Goal: Information Seeking & Learning: Learn about a topic

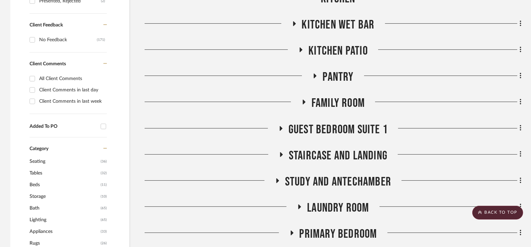
scroll to position [465, 0]
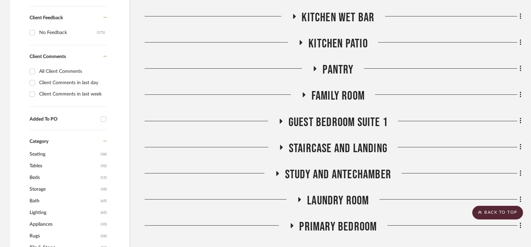
click at [333, 121] on span "Guest Bedroom Suite 1" at bounding box center [338, 122] width 99 height 15
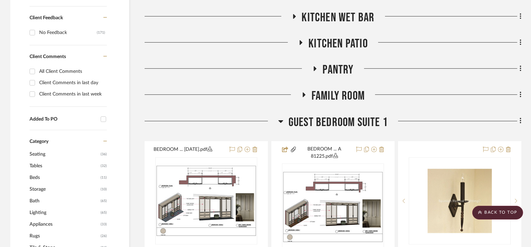
click at [333, 121] on span "Guest Bedroom Suite 1" at bounding box center [338, 122] width 99 height 15
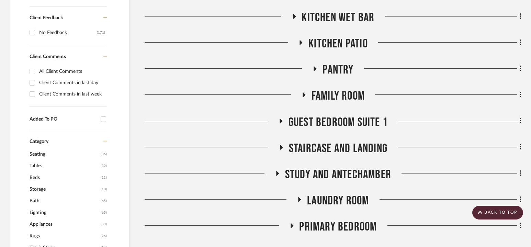
click at [333, 121] on span "Guest Bedroom Suite 1" at bounding box center [338, 122] width 99 height 15
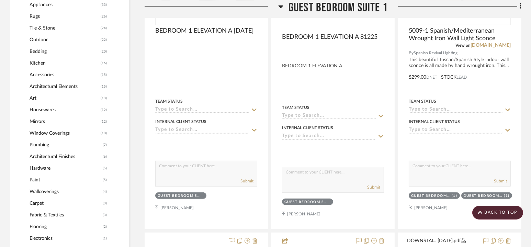
scroll to position [520, 0]
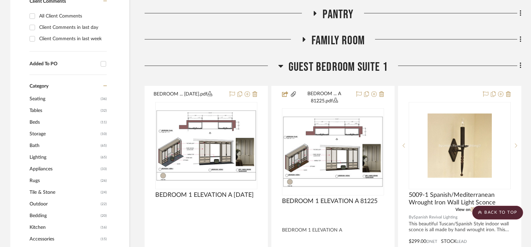
click at [341, 61] on span "Guest Bedroom Suite 1" at bounding box center [338, 67] width 99 height 15
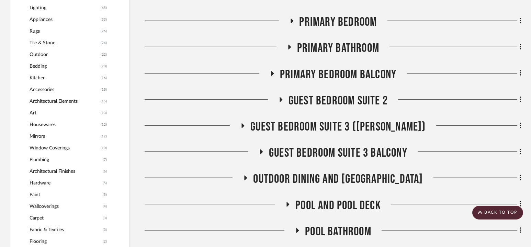
scroll to position [680, 0]
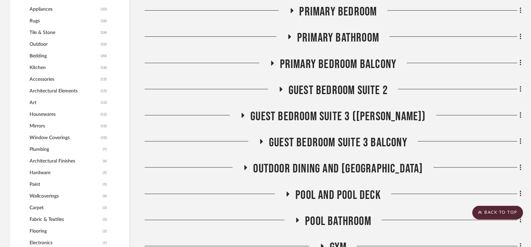
click at [329, 89] on span "Guest Bedroom Suite 2" at bounding box center [338, 90] width 99 height 15
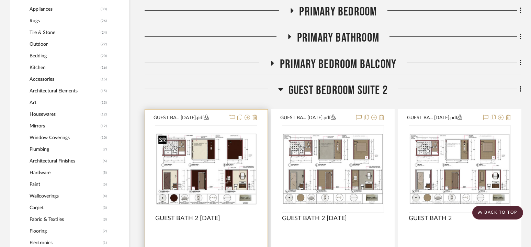
click at [0, 0] on img at bounding box center [0, 0] width 0 height 0
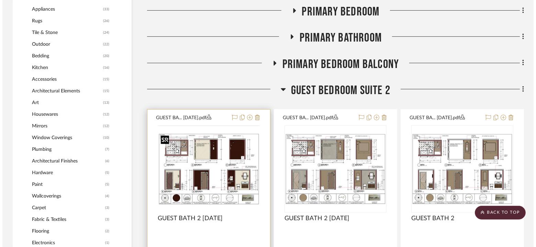
scroll to position [0, 0]
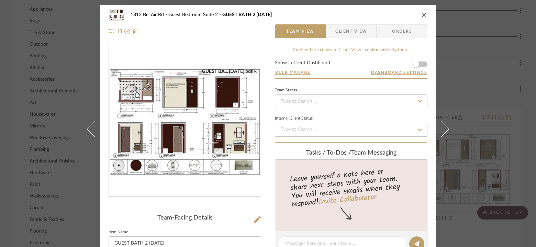
click at [265, 75] on div "1812 Bel Air Rd Guest Bedroom Suite 2 GUEST BATH 2 9.27.25 Team View Client Vie…" at bounding box center [267, 247] width 335 height 484
click at [196, 102] on img "0" at bounding box center [185, 121] width 152 height 107
click at [422, 15] on icon "close" at bounding box center [424, 14] width 5 height 5
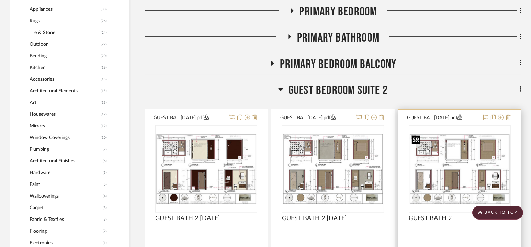
scroll to position [713, 0]
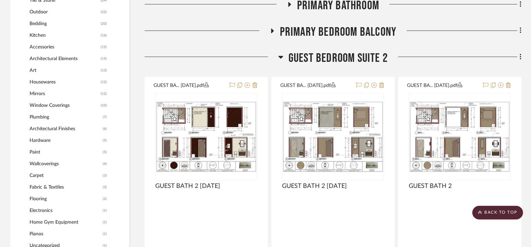
click at [339, 58] on span "Guest Bedroom Suite 2" at bounding box center [338, 58] width 99 height 15
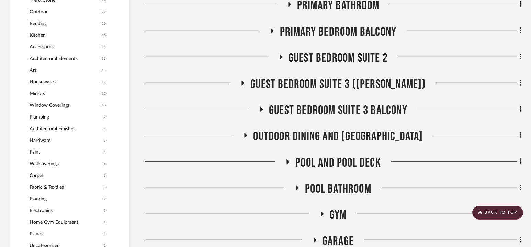
click at [333, 110] on span "Guest Bedroom Suite 3 Balcony" at bounding box center [338, 110] width 138 height 15
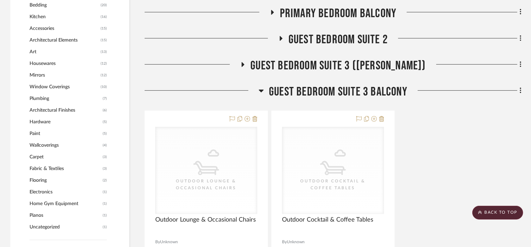
scroll to position [729, 0]
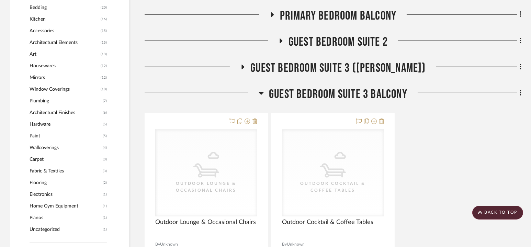
click at [333, 91] on span "Guest Bedroom Suite 3 Balcony" at bounding box center [338, 94] width 138 height 15
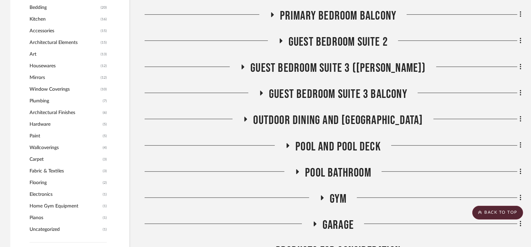
click at [333, 68] on span "Guest Bedroom Suite 3 (Churchill)" at bounding box center [337, 68] width 175 height 15
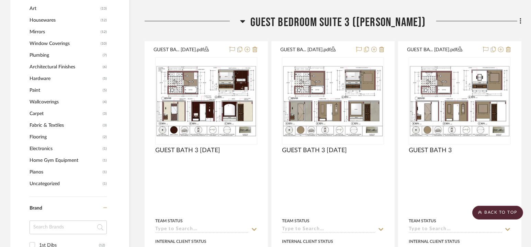
scroll to position [775, 0]
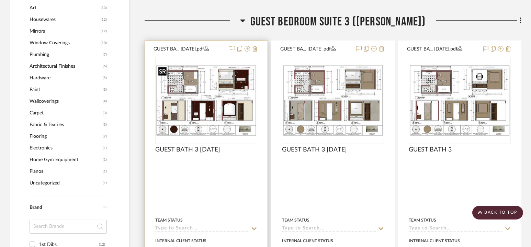
click at [207, 105] on img "0" at bounding box center [206, 100] width 101 height 71
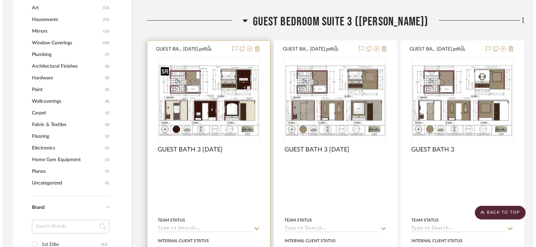
scroll to position [0, 0]
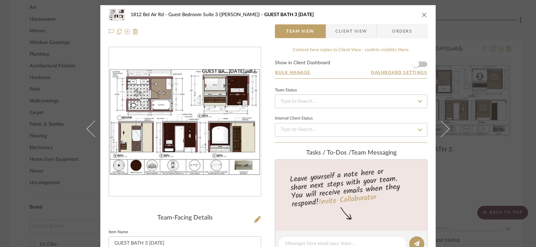
click at [201, 131] on img "0" at bounding box center [185, 121] width 152 height 107
click at [422, 16] on icon "close" at bounding box center [424, 14] width 5 height 5
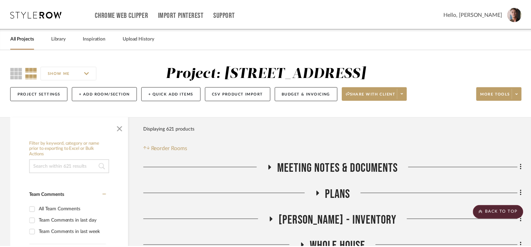
scroll to position [775, 0]
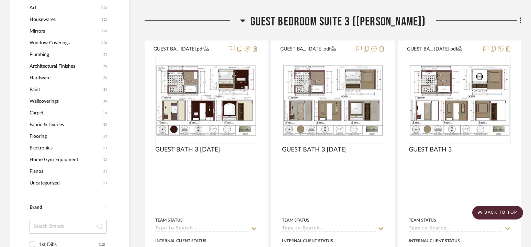
click at [338, 22] on span "Guest Bedroom Suite 3 (Churchill)" at bounding box center [337, 21] width 175 height 15
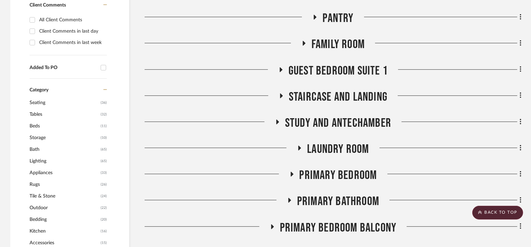
scroll to position [501, 0]
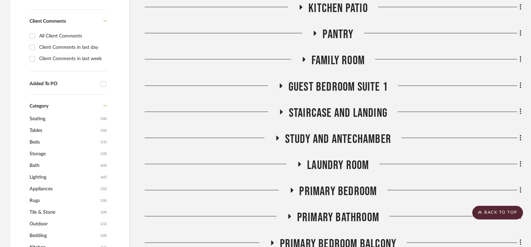
click at [335, 60] on span "Family Room" at bounding box center [338, 60] width 53 height 15
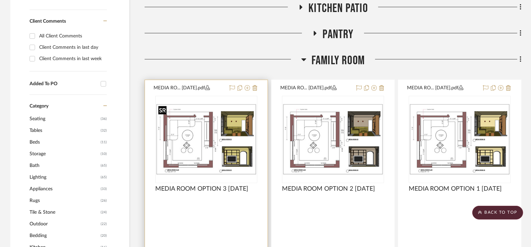
click at [0, 0] on img at bounding box center [0, 0] width 0 height 0
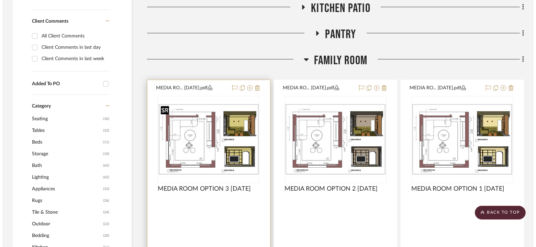
scroll to position [0, 0]
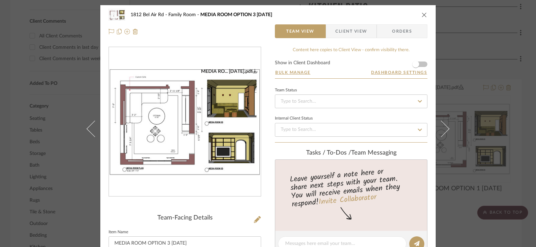
click at [199, 126] on img "0" at bounding box center [185, 121] width 152 height 107
click at [422, 14] on icon "close" at bounding box center [424, 14] width 5 height 5
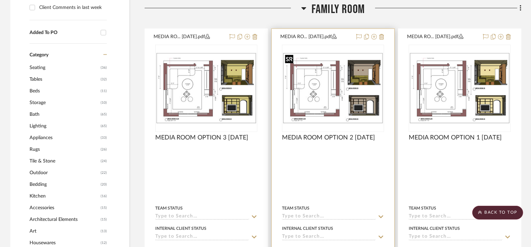
scroll to position [554, 0]
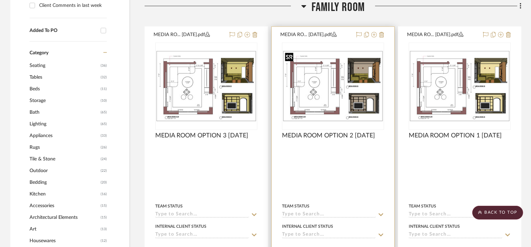
click at [345, 78] on img "0" at bounding box center [333, 86] width 101 height 71
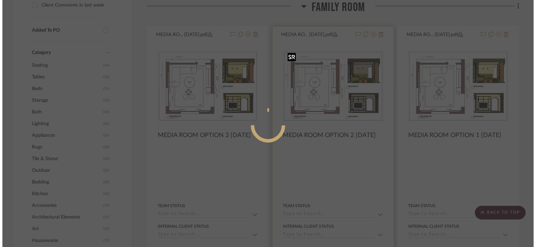
scroll to position [0, 0]
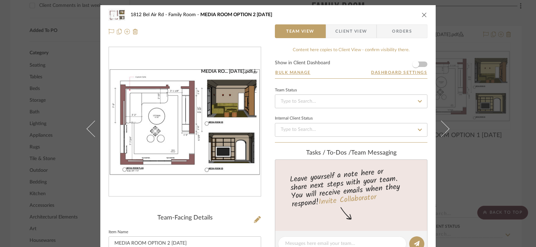
click at [241, 102] on img "0" at bounding box center [185, 121] width 152 height 107
click at [495, 92] on div "1812 Bel Air Rd Family Room MEDIA ROOM OPTION 2 9.27.25 Team View Client View O…" at bounding box center [268, 123] width 536 height 247
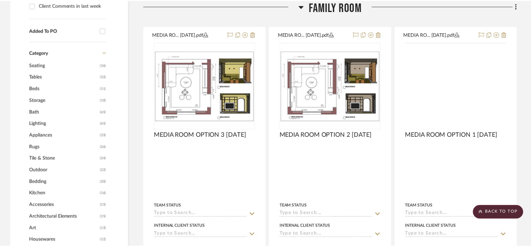
scroll to position [554, 0]
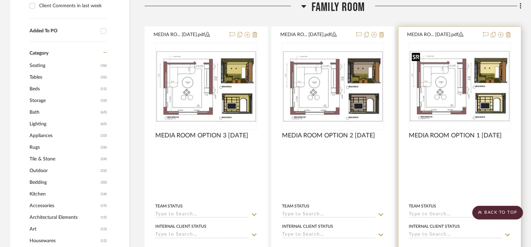
click at [473, 88] on img "0" at bounding box center [460, 86] width 101 height 71
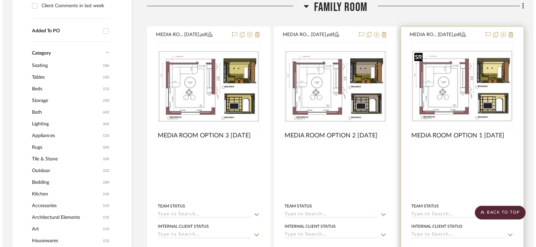
scroll to position [0, 0]
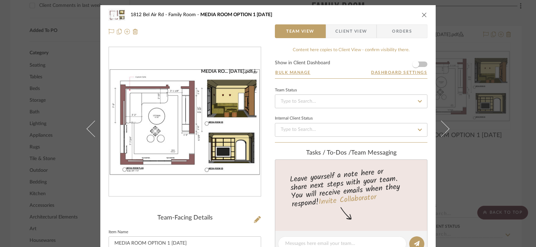
click at [426, 15] on div "1812 Bel Air Rd Family Room MEDIA ROOM OPTION 1 9.27.25 Team View Client View O…" at bounding box center [267, 23] width 335 height 36
click at [423, 15] on icon "close" at bounding box center [424, 14] width 5 height 5
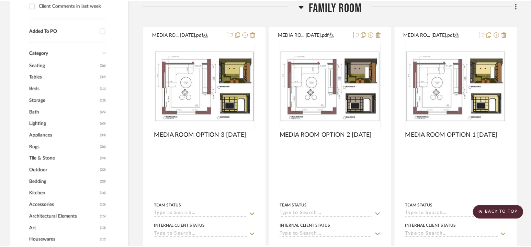
scroll to position [554, 0]
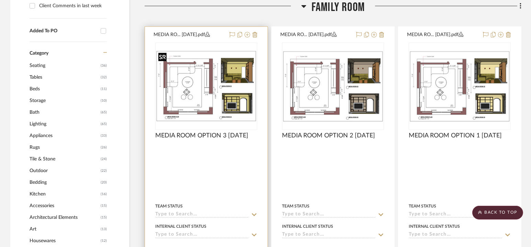
click at [229, 101] on img "0" at bounding box center [206, 86] width 101 height 71
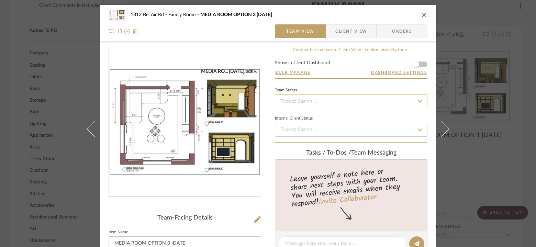
scroll to position [46, 0]
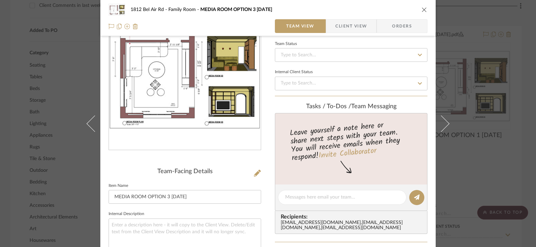
click at [220, 69] on img "0" at bounding box center [185, 75] width 152 height 107
click at [422, 10] on icon "close" at bounding box center [424, 9] width 5 height 5
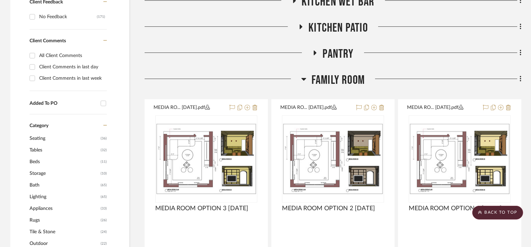
click at [331, 79] on span "Family Room" at bounding box center [338, 80] width 53 height 15
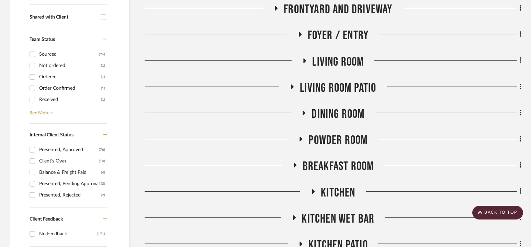
scroll to position [280, 0]
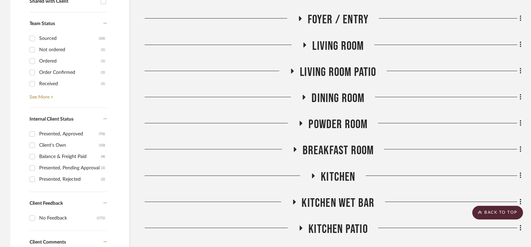
click at [338, 96] on span "Dining Room" at bounding box center [338, 98] width 53 height 15
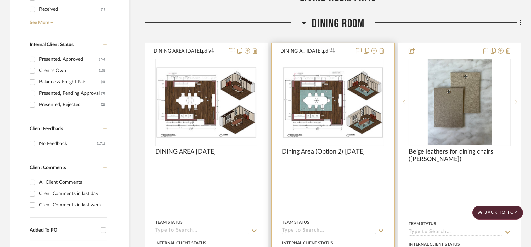
scroll to position [359, 0]
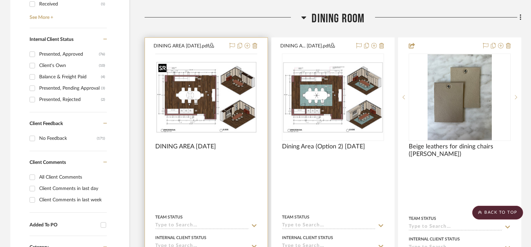
click at [0, 0] on img at bounding box center [0, 0] width 0 height 0
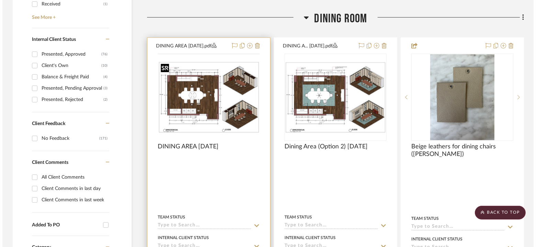
scroll to position [0, 0]
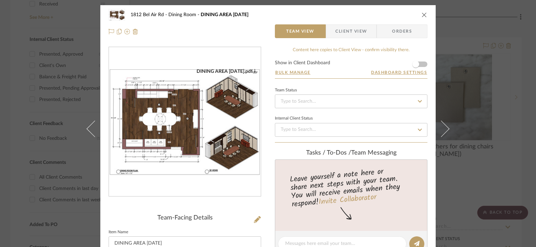
click at [204, 115] on img "0" at bounding box center [185, 121] width 152 height 107
click at [422, 14] on icon "close" at bounding box center [424, 14] width 5 height 5
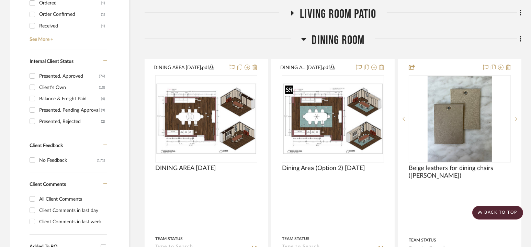
scroll to position [312, 0]
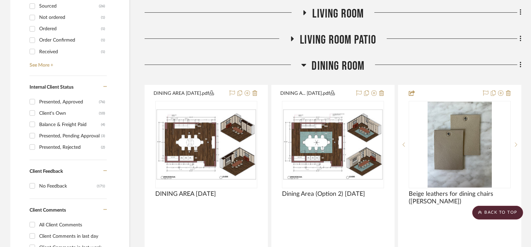
click at [333, 62] on span "Dining Room" at bounding box center [338, 66] width 53 height 15
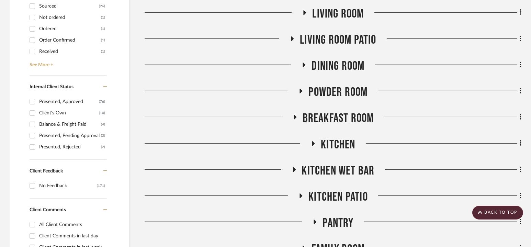
click at [333, 99] on div "Powder Room" at bounding box center [333, 94] width 377 height 18
click at [333, 91] on span "Powder Room" at bounding box center [338, 92] width 59 height 15
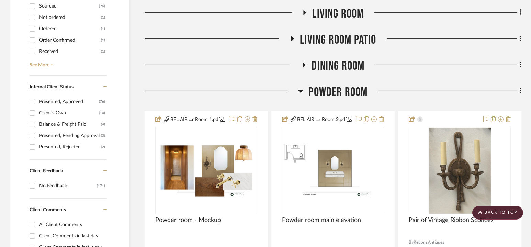
click at [335, 91] on span "Powder Room" at bounding box center [338, 92] width 59 height 15
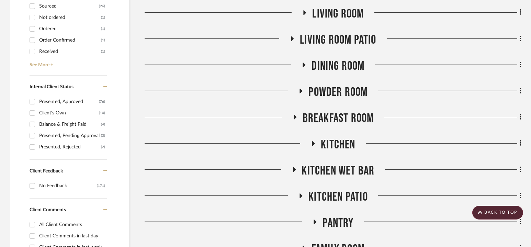
click at [335, 120] on span "Breakfast Room" at bounding box center [338, 118] width 71 height 15
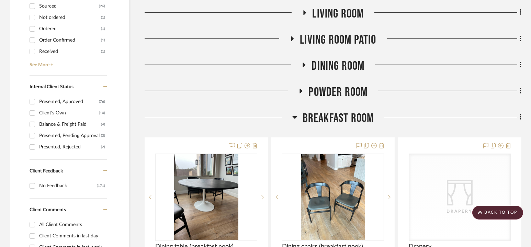
click at [335, 120] on span "Breakfast Room" at bounding box center [338, 118] width 71 height 15
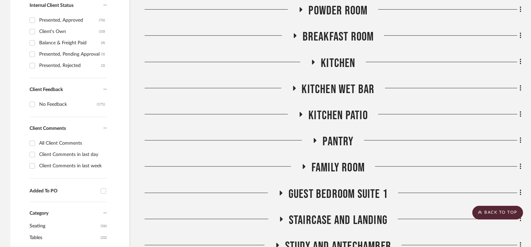
scroll to position [395, 0]
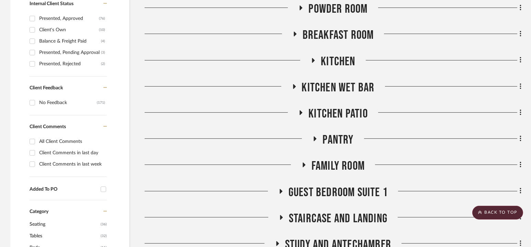
click at [335, 111] on span "Kitchen Patio" at bounding box center [338, 114] width 59 height 15
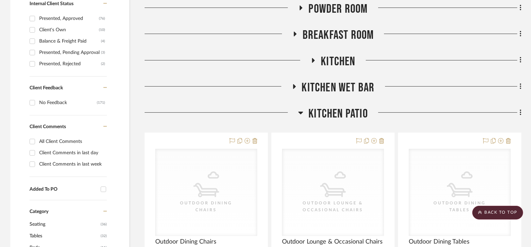
click at [335, 111] on span "Kitchen Patio" at bounding box center [338, 114] width 59 height 15
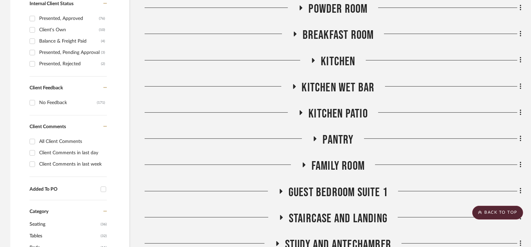
click at [334, 138] on span "Pantry" at bounding box center [338, 140] width 31 height 15
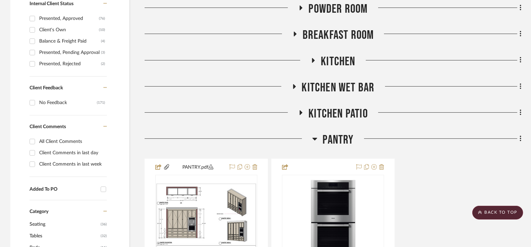
click at [334, 138] on span "Pantry" at bounding box center [338, 140] width 31 height 15
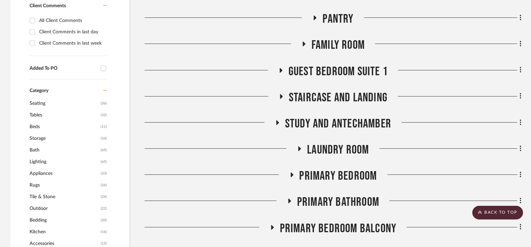
scroll to position [529, 0]
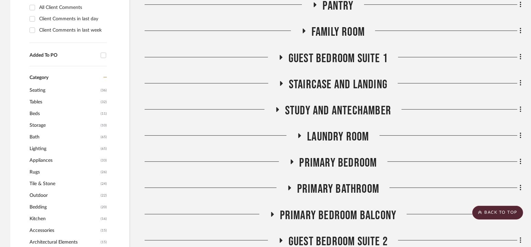
click at [333, 27] on span "Family Room" at bounding box center [338, 32] width 53 height 15
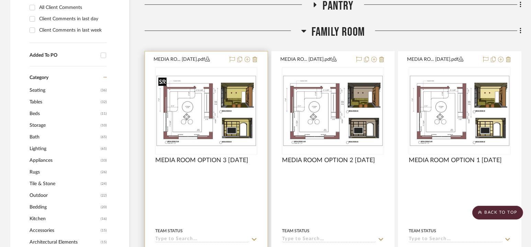
click at [0, 0] on img at bounding box center [0, 0] width 0 height 0
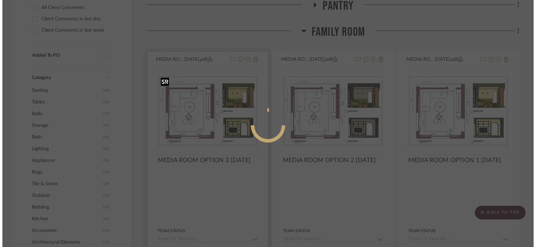
scroll to position [0, 0]
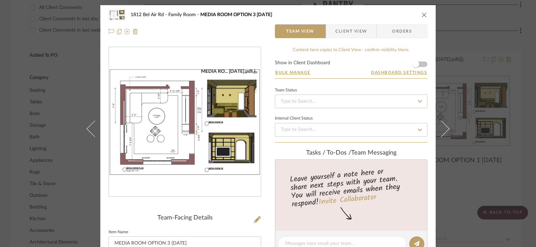
click at [230, 123] on img "0" at bounding box center [185, 121] width 152 height 107
click at [418, 16] on div "1812 Bel Air Rd Family Room MEDIA ROOM OPTION 3 9.27.25" at bounding box center [268, 15] width 319 height 14
click at [423, 13] on icon "close" at bounding box center [424, 14] width 5 height 5
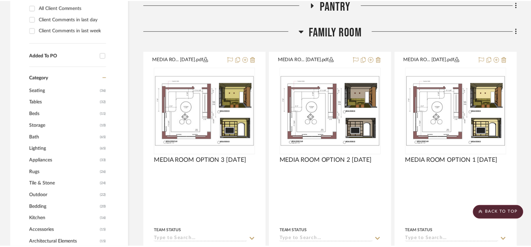
scroll to position [529, 0]
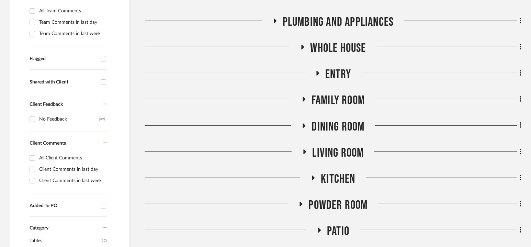
scroll to position [219, 0]
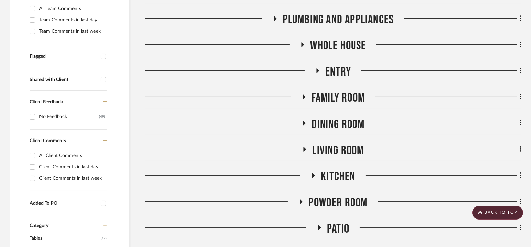
click at [335, 123] on span "Dining Room" at bounding box center [338, 124] width 53 height 15
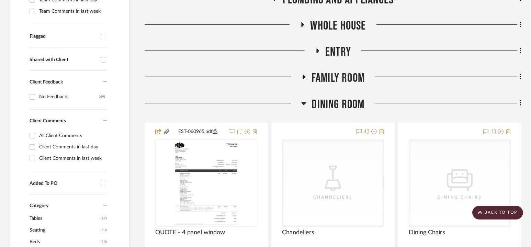
scroll to position [202, 0]
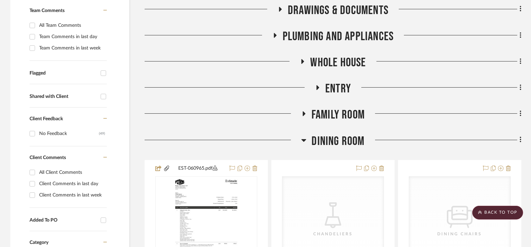
click at [333, 139] on span "Dining Room" at bounding box center [338, 141] width 53 height 15
